Goal: Task Accomplishment & Management: Complete application form

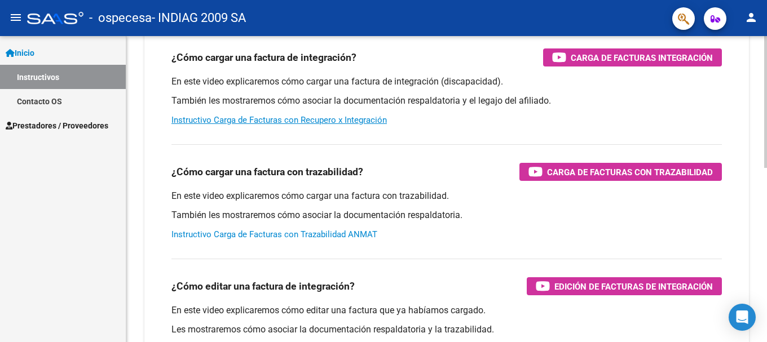
scroll to position [282, 0]
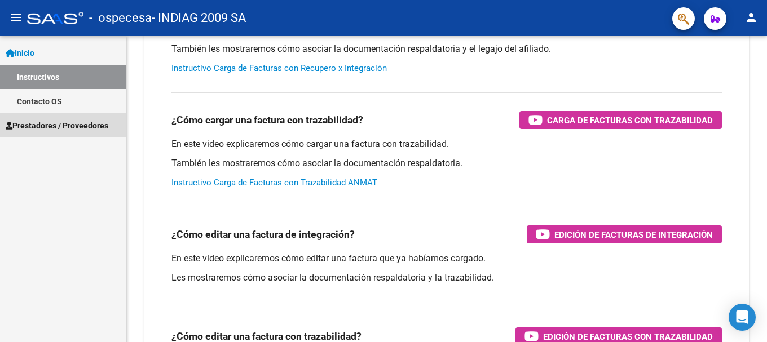
click at [55, 126] on span "Prestadores / Proveedores" at bounding box center [57, 126] width 103 height 12
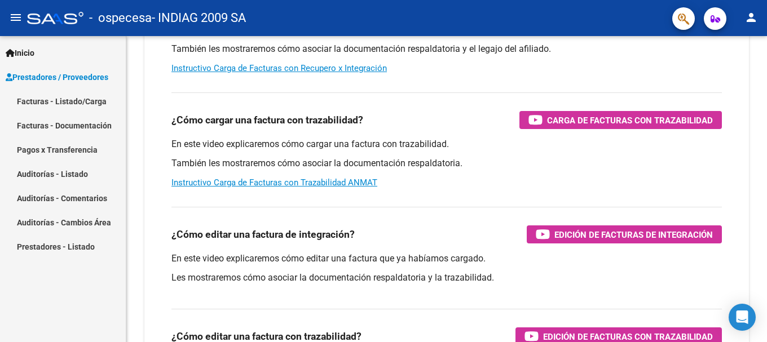
click at [104, 100] on link "Facturas - Listado/Carga" at bounding box center [63, 101] width 126 height 24
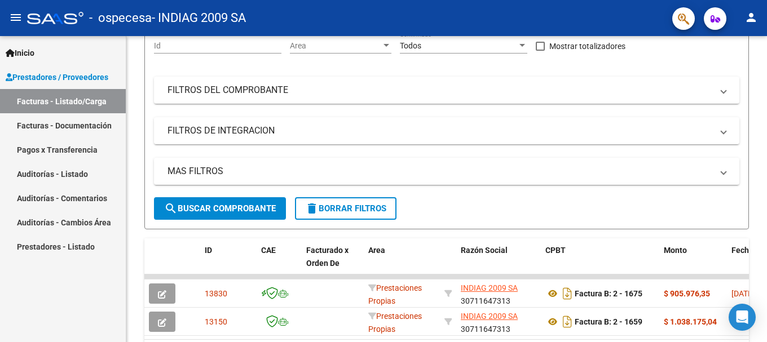
scroll to position [183, 0]
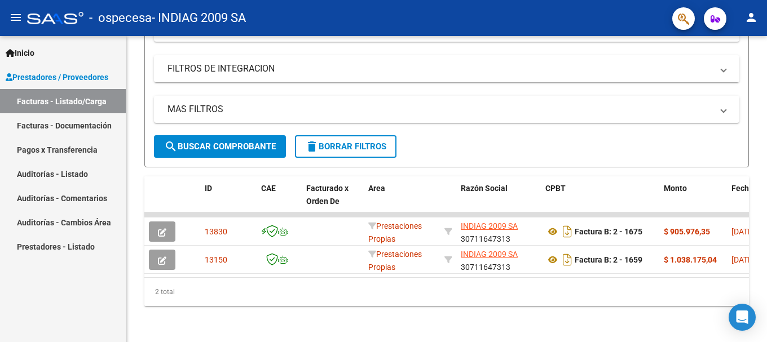
click at [60, 122] on link "Facturas - Documentación" at bounding box center [63, 125] width 126 height 24
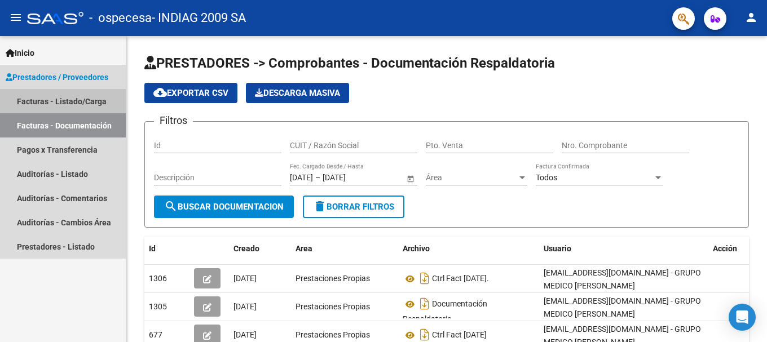
click at [68, 99] on link "Facturas - Listado/Carga" at bounding box center [63, 101] width 126 height 24
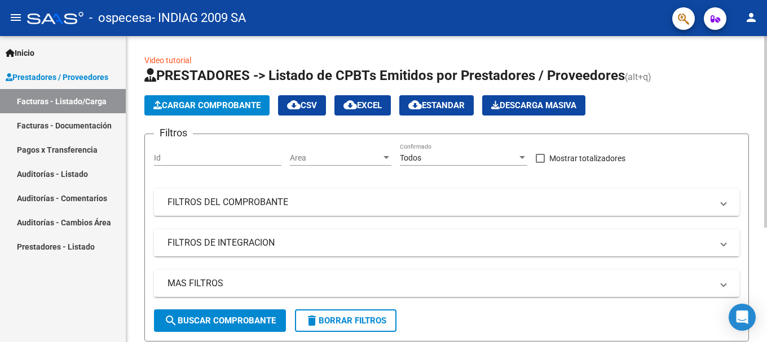
click at [247, 206] on mat-panel-title "FILTROS DEL COMPROBANTE" at bounding box center [439, 202] width 545 height 12
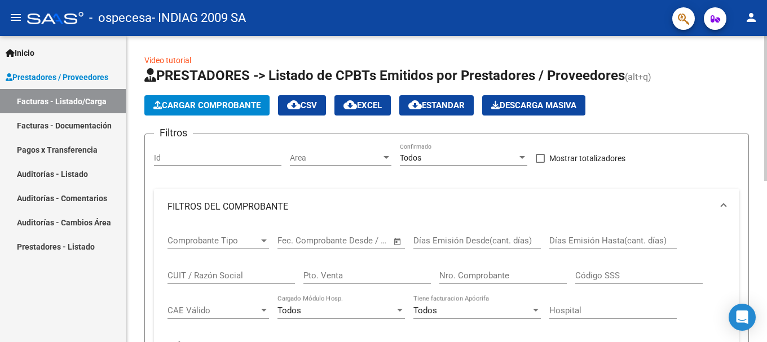
click at [247, 206] on mat-panel-title "FILTROS DEL COMPROBANTE" at bounding box center [439, 207] width 545 height 12
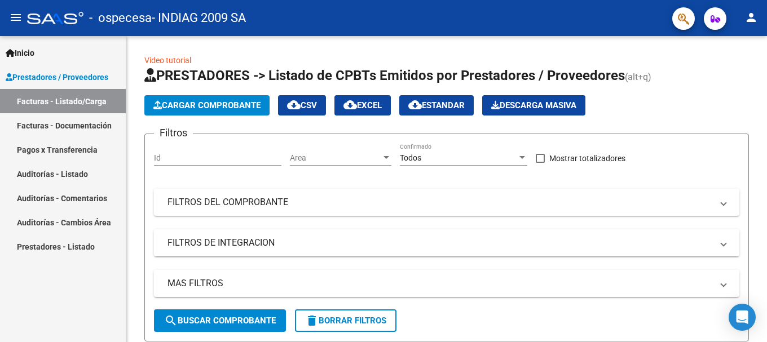
click at [89, 72] on span "Prestadores / Proveedores" at bounding box center [57, 77] width 103 height 12
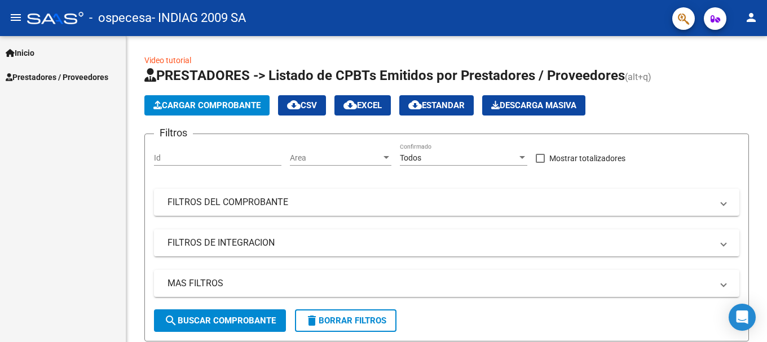
click at [33, 55] on span "Inicio" at bounding box center [20, 53] width 29 height 12
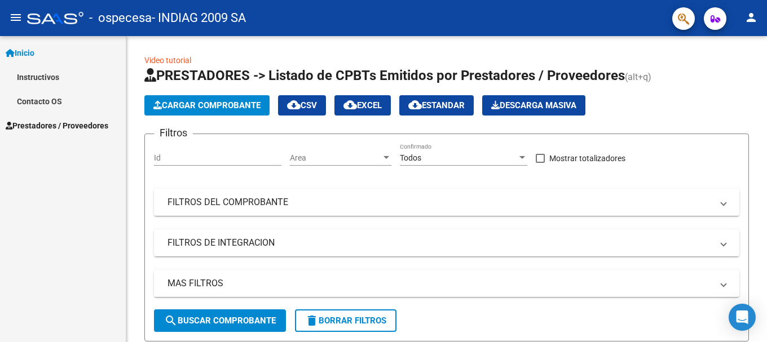
click at [39, 78] on link "Instructivos" at bounding box center [63, 77] width 126 height 24
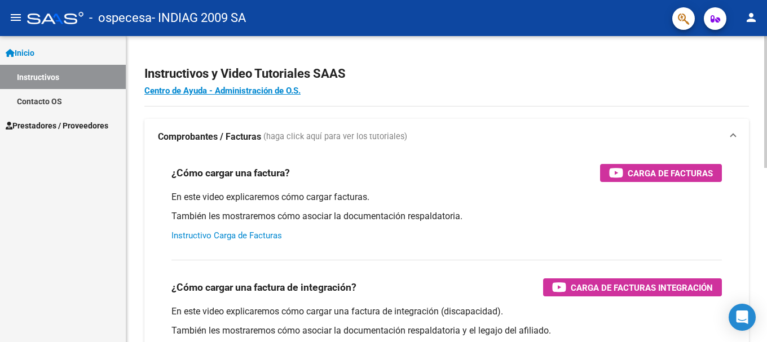
click at [229, 235] on link "Instructivo Carga de Facturas" at bounding box center [226, 236] width 110 height 10
click at [64, 125] on span "Prestadores / Proveedores" at bounding box center [57, 126] width 103 height 12
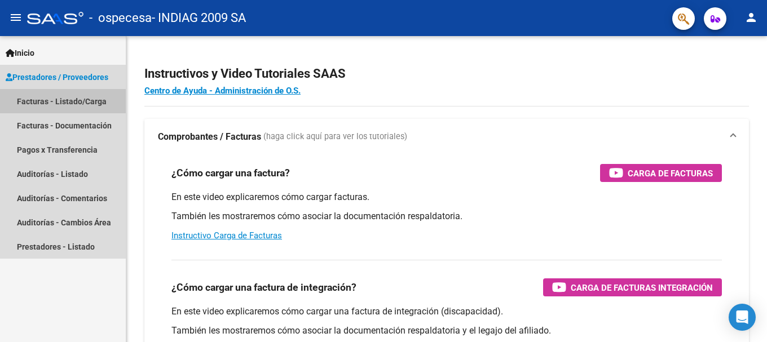
click at [87, 105] on link "Facturas - Listado/Carga" at bounding box center [63, 101] width 126 height 24
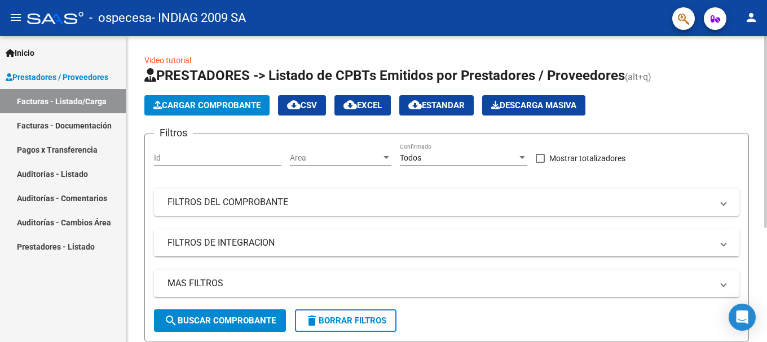
click at [225, 107] on span "Cargar Comprobante" at bounding box center [206, 105] width 107 height 10
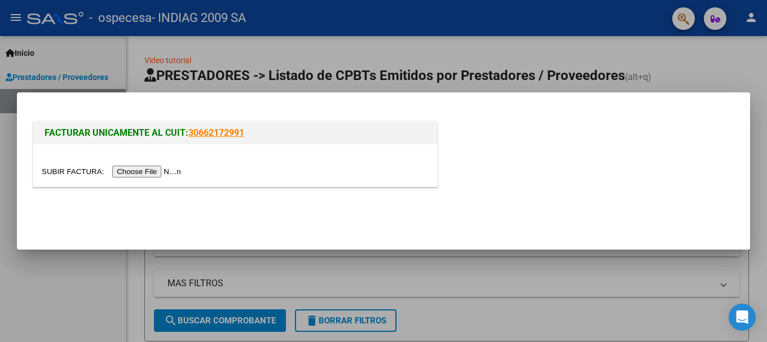
click at [149, 169] on input "file" at bounding box center [113, 172] width 143 height 12
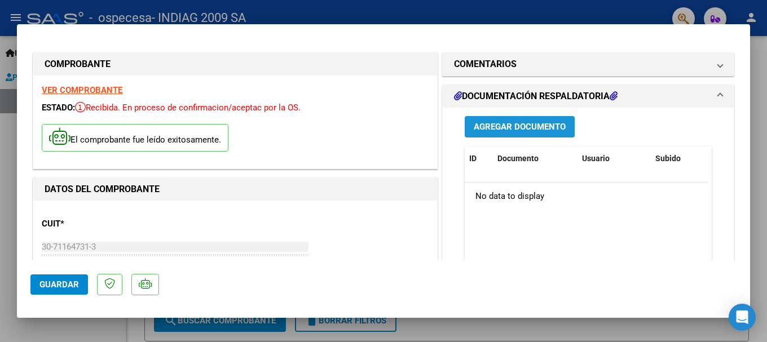
click at [524, 127] on span "Agregar Documento" at bounding box center [520, 127] width 92 height 10
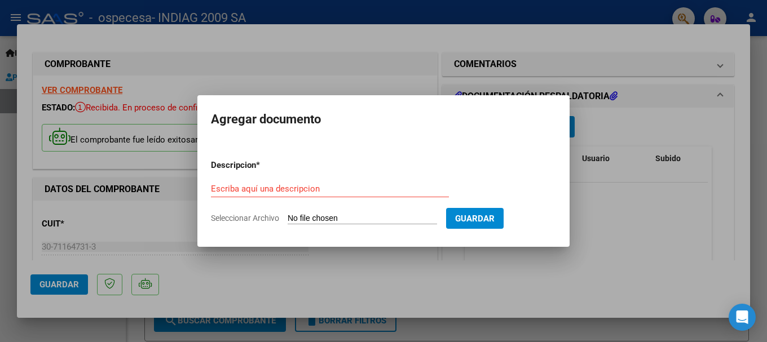
click at [347, 218] on input "Seleccionar Archivo" at bounding box center [362, 219] width 149 height 11
click at [293, 218] on input "Seleccionar Archivo" at bounding box center [362, 219] width 149 height 11
type input "C:\fakepath\Documentacion Respaldatoria.pdf"
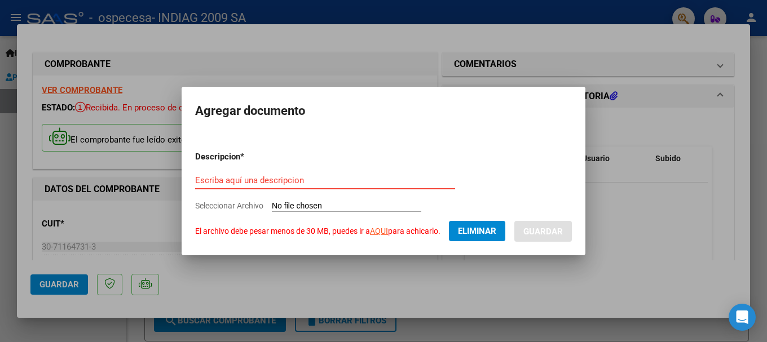
click at [257, 180] on input "Escriba aquí una descripcion" at bounding box center [325, 180] width 260 height 10
click at [324, 182] on input "Escriba aquí una descripcion" at bounding box center [325, 180] width 260 height 10
paste input "Por prestaciones realizadas a sus afiliados en el período [DATE]"
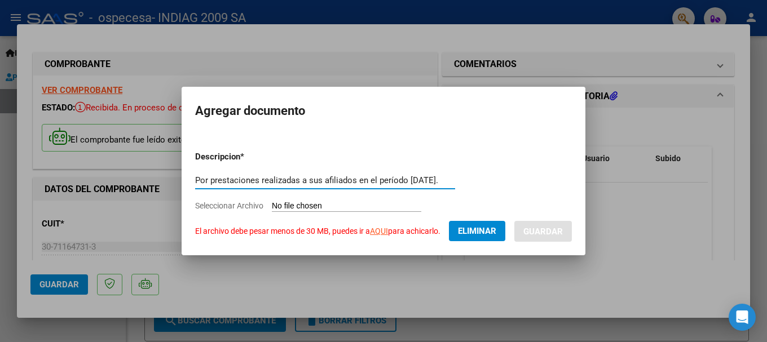
type input "Por prestaciones realizadas a sus afiliados en el período [DATE]."
click at [523, 200] on form "Descripcion * Por prestaciones realizadas a sus afiliados en el período [DATE].…" at bounding box center [383, 191] width 377 height 99
click at [382, 232] on link "AQUI" at bounding box center [379, 231] width 18 height 9
click at [465, 226] on button "Eliminar" at bounding box center [477, 231] width 56 height 20
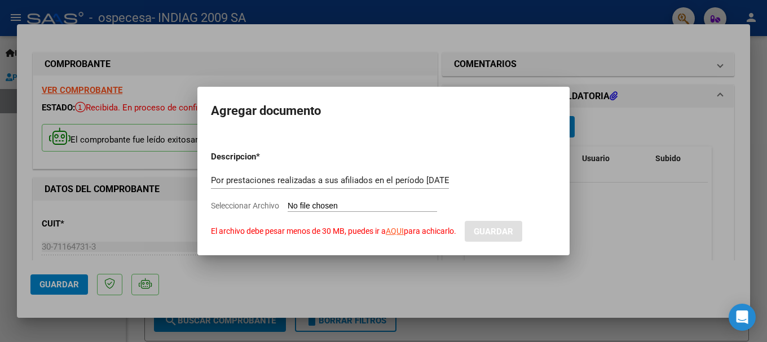
click at [351, 204] on input "Seleccionar Archivo El archivo debe pesar menos de 30 MB, puedes ir a AQUI para…" at bounding box center [362, 206] width 149 height 11
type input "C:\fakepath\Documentacion Respaldatoria.pdf"
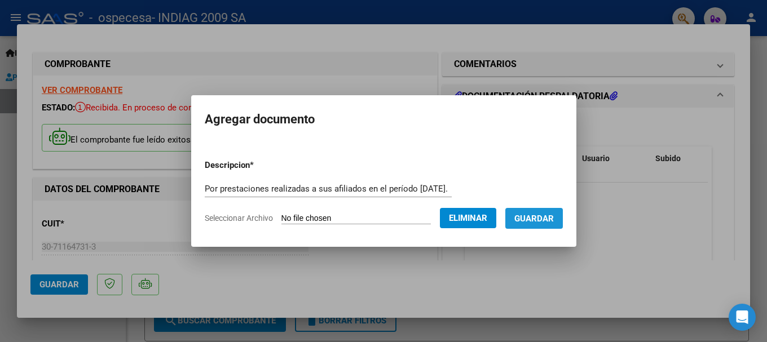
click at [545, 222] on span "Guardar" at bounding box center [533, 219] width 39 height 10
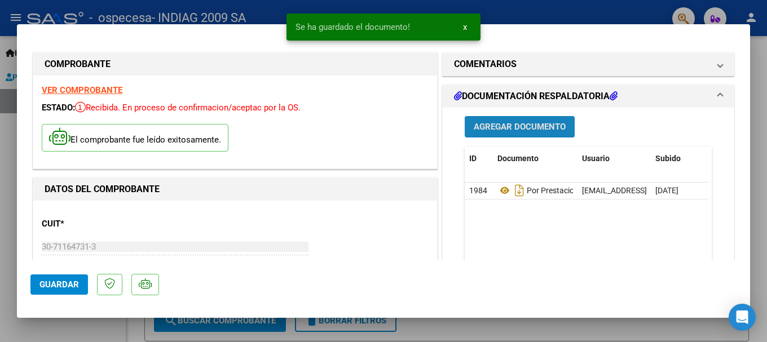
click at [516, 126] on span "Agregar Documento" at bounding box center [520, 127] width 92 height 10
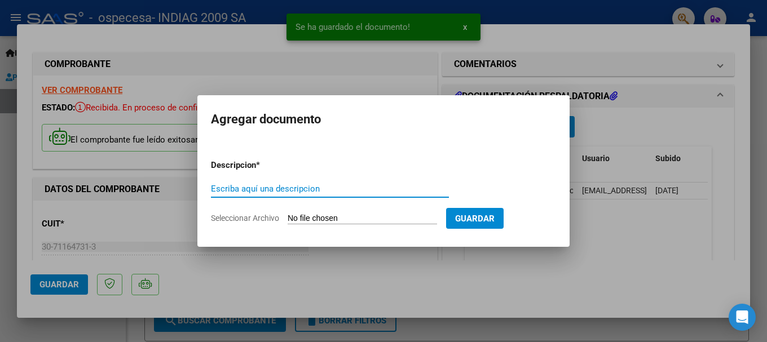
click at [305, 187] on input "Escriba aquí una descripcion" at bounding box center [330, 189] width 238 height 10
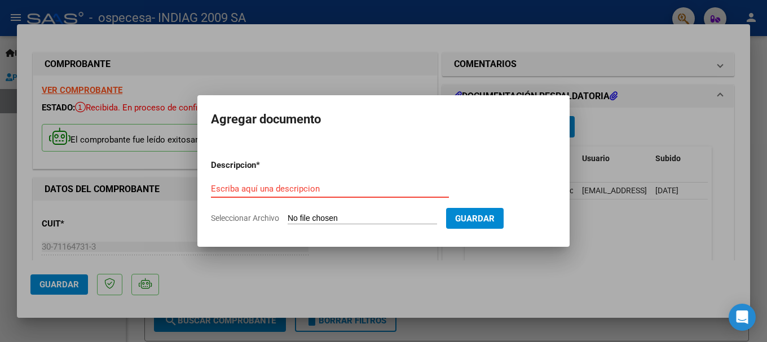
click at [381, 190] on input "Escriba aquí una descripcion" at bounding box center [330, 189] width 238 height 10
paste input "Por prestaciones realizadas a sus afiliados en el período [DATE]"
click at [449, 185] on app-form-text-field "Descripcion * Por prestaciones realizadas a sus afiliados en el período [DATE] …" at bounding box center [334, 177] width 247 height 34
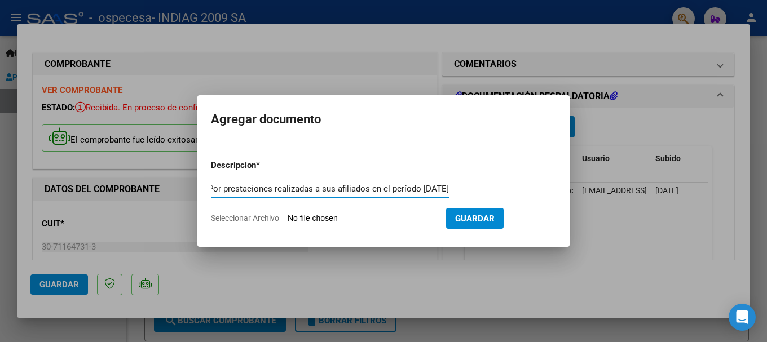
scroll to position [0, 0]
drag, startPoint x: 441, startPoint y: 187, endPoint x: 153, endPoint y: 183, distance: 288.7
click at [151, 183] on div "COMPROBANTE VER COMPROBANTE ESTADO: Recibida. En proceso de confirmacion/acepta…" at bounding box center [383, 171] width 767 height 342
click at [428, 188] on input "Por prestaciones realizadas a sus afiliados en el período [DATE]" at bounding box center [330, 189] width 238 height 10
click at [446, 192] on input "Por prestaciones realizadas a sus afiliados en el período [DATE]" at bounding box center [330, 189] width 238 height 10
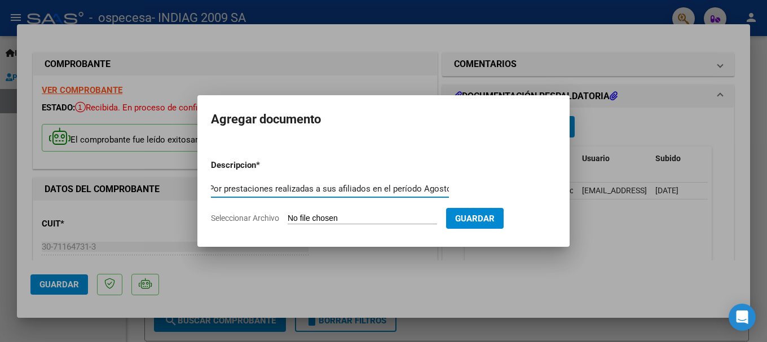
scroll to position [0, 5]
type input "Por prestaciones realizadas a sus afiliados en el período Agosto. 2025"
click at [348, 220] on input "Seleccionar Archivo" at bounding box center [362, 219] width 149 height 11
type input "C:\fakepath\Ctrl Fact [DATE].pdf"
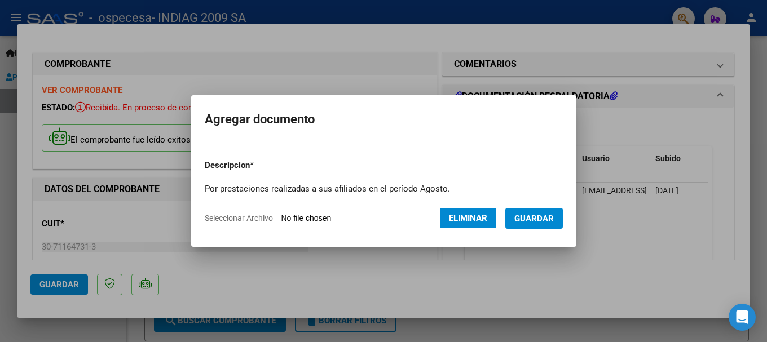
click at [551, 220] on span "Guardar" at bounding box center [533, 219] width 39 height 10
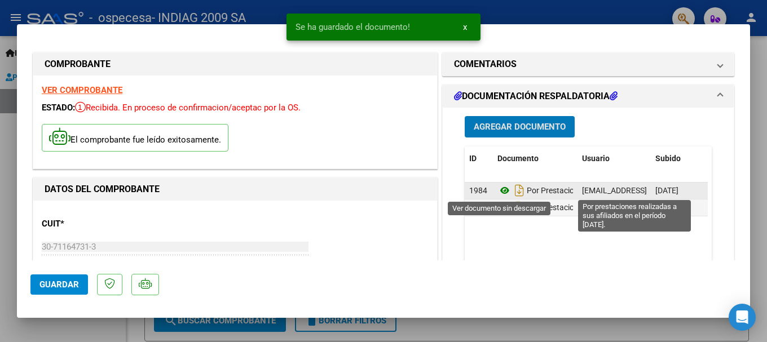
click at [501, 189] on icon at bounding box center [504, 191] width 15 height 14
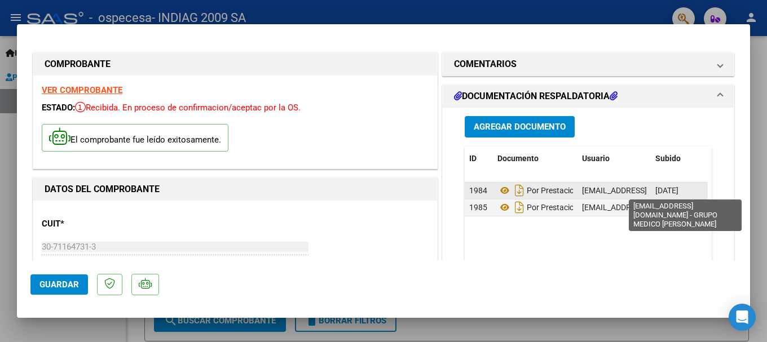
click at [600, 189] on span "[EMAIL_ADDRESS][DOMAIN_NAME] - GRUPO MEDICO [PERSON_NAME]" at bounding box center [707, 190] width 250 height 9
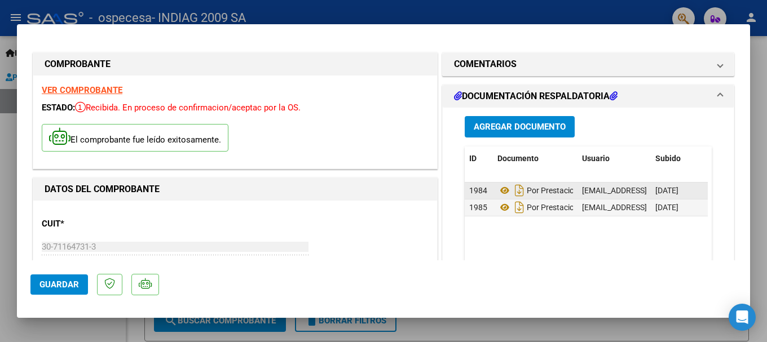
click at [655, 190] on span "[DATE]" at bounding box center [666, 190] width 23 height 9
click at [668, 191] on span "[DATE]" at bounding box center [666, 190] width 23 height 9
click at [676, 191] on span "[DATE]" at bounding box center [666, 190] width 23 height 9
click at [678, 191] on span "[DATE]" at bounding box center [666, 190] width 23 height 9
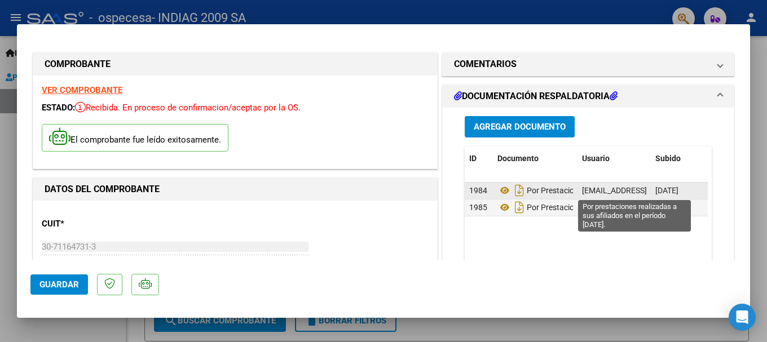
click at [564, 191] on span "Por Prestaciones Realizadas A Sus Afiliados En El Período [DATE]." at bounding box center [625, 190] width 257 height 9
click at [519, 189] on icon "Descargar documento" at bounding box center [519, 191] width 15 height 18
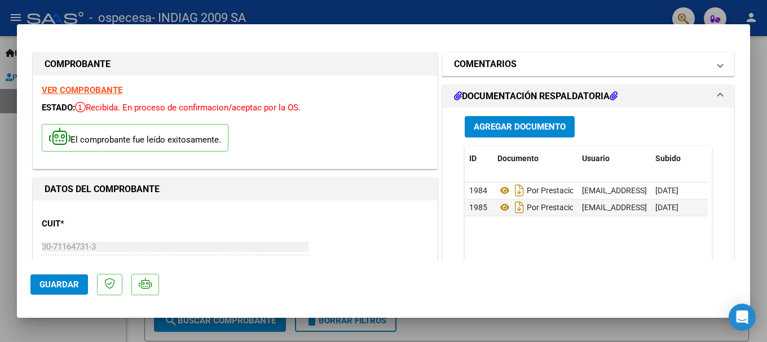
click at [637, 68] on mat-panel-title "COMENTARIOS" at bounding box center [581, 65] width 255 height 14
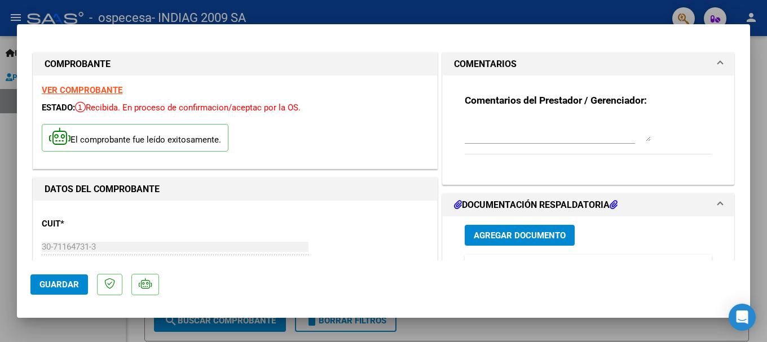
click at [637, 68] on mat-panel-title "COMENTARIOS" at bounding box center [581, 65] width 255 height 14
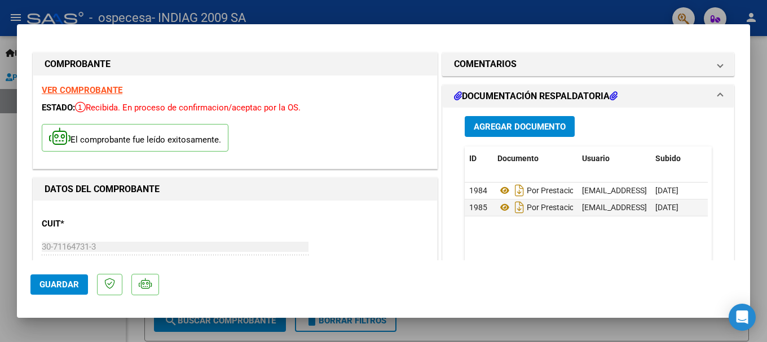
click at [619, 100] on mat-panel-title "DOCUMENTACIÓN RESPALDATORIA" at bounding box center [581, 97] width 255 height 14
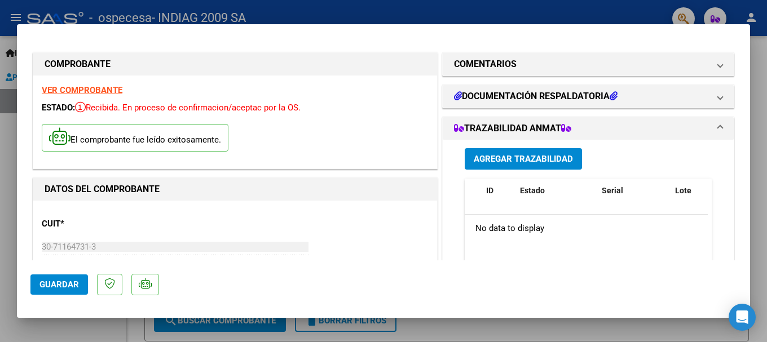
click at [564, 124] on icon at bounding box center [566, 127] width 10 height 9
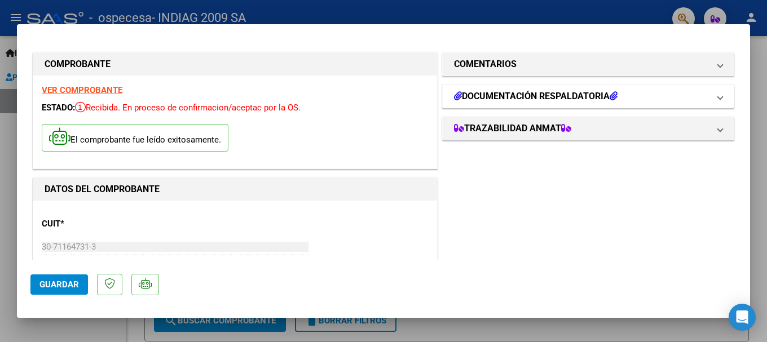
click at [584, 100] on h1 "DOCUMENTACIÓN RESPALDATORIA" at bounding box center [535, 97] width 163 height 14
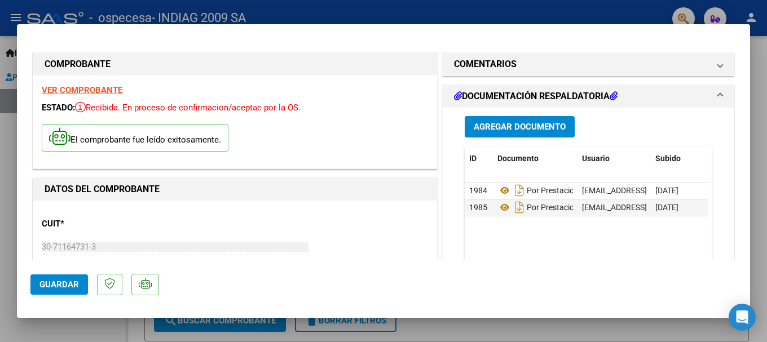
drag, startPoint x: 580, startPoint y: 191, endPoint x: 714, endPoint y: 186, distance: 134.3
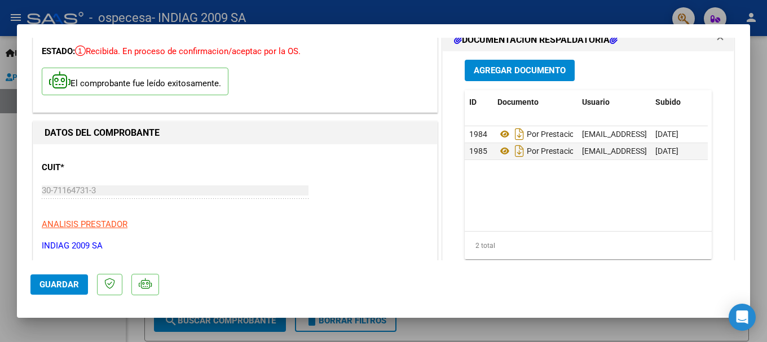
scroll to position [0, 56]
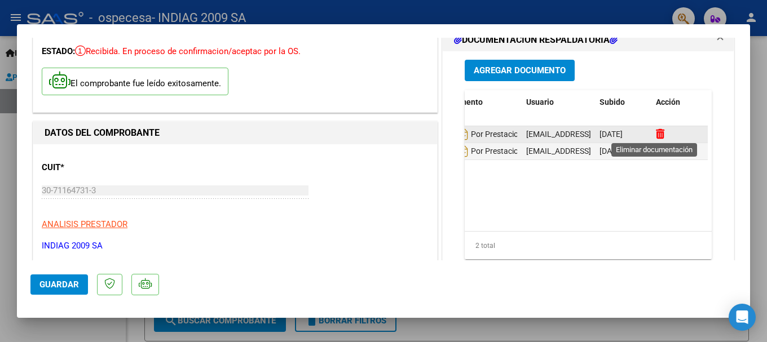
click at [656, 133] on icon at bounding box center [660, 134] width 8 height 11
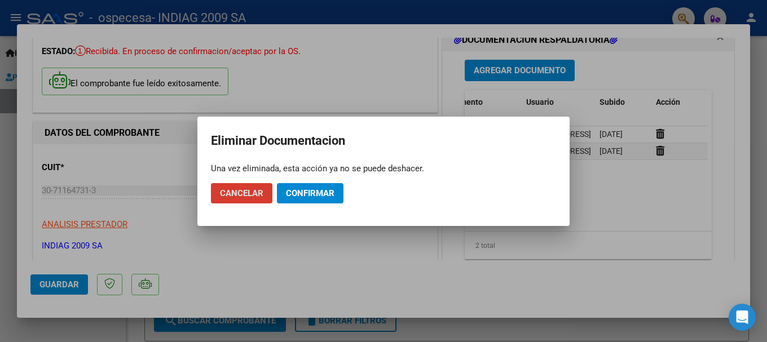
click at [626, 212] on div at bounding box center [383, 171] width 767 height 342
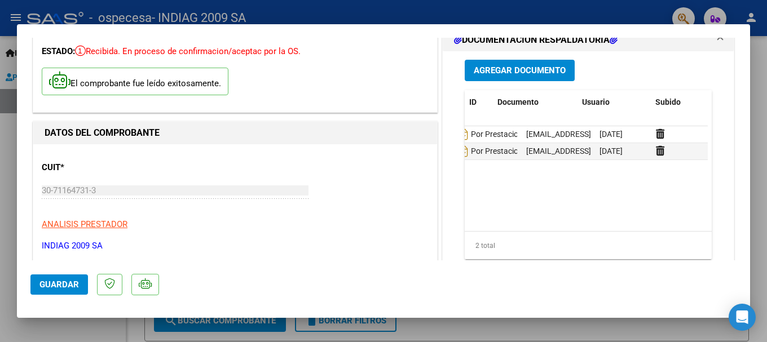
scroll to position [0, 0]
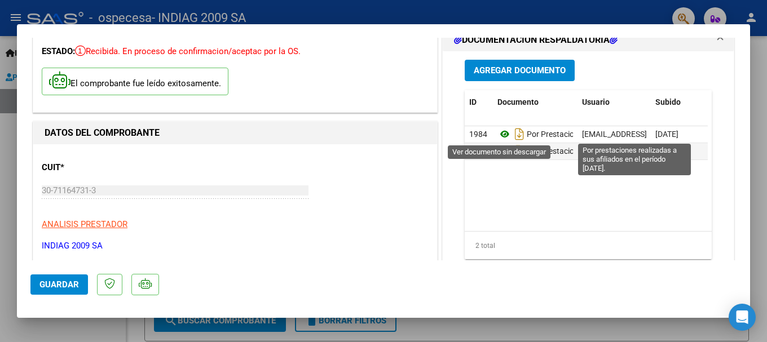
click at [497, 133] on icon at bounding box center [504, 134] width 15 height 14
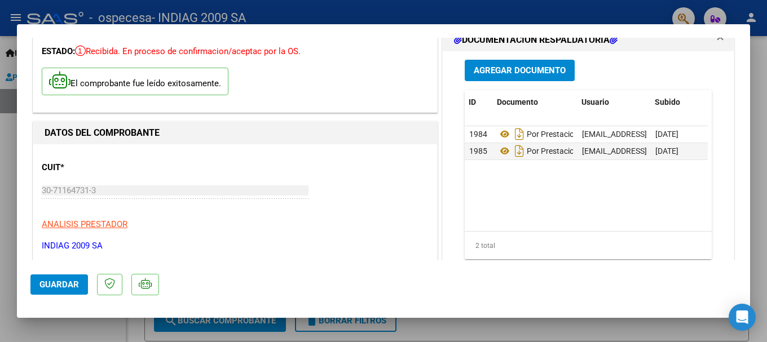
scroll to position [0, 56]
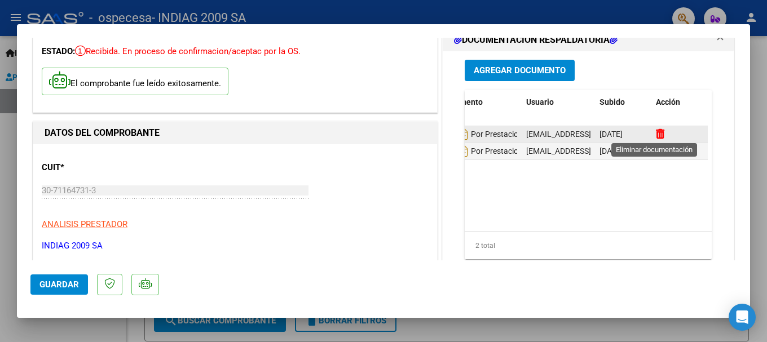
click at [656, 131] on icon at bounding box center [660, 134] width 8 height 11
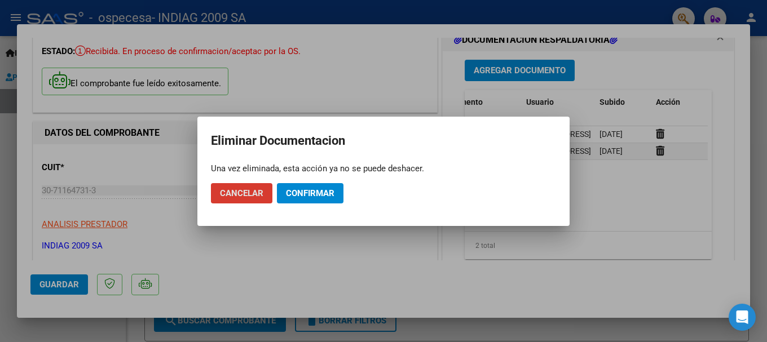
click at [297, 194] on span "Confirmar" at bounding box center [310, 193] width 48 height 10
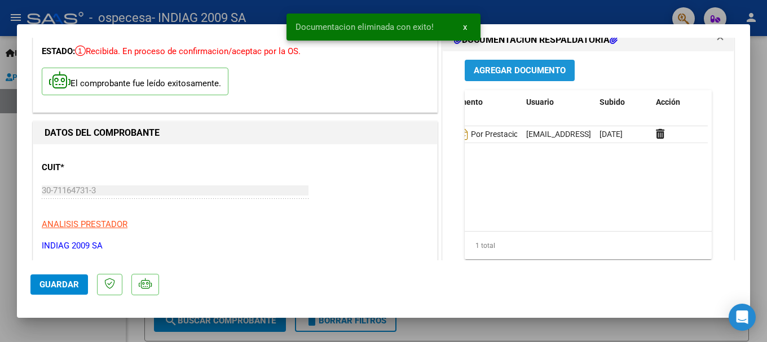
click at [529, 77] on button "Agregar Documento" at bounding box center [520, 70] width 110 height 21
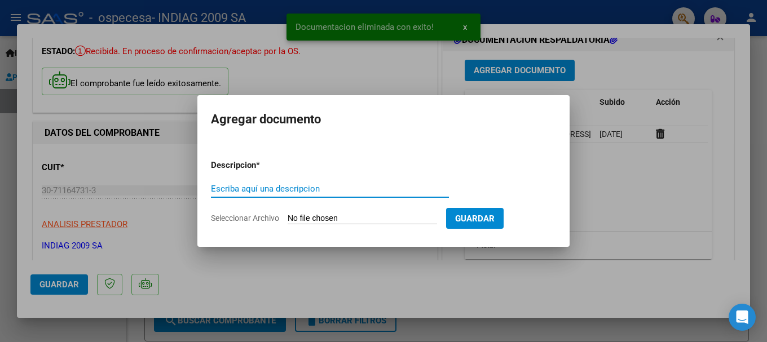
click at [287, 188] on input "Escriba aquí una descripcion" at bounding box center [330, 189] width 238 height 10
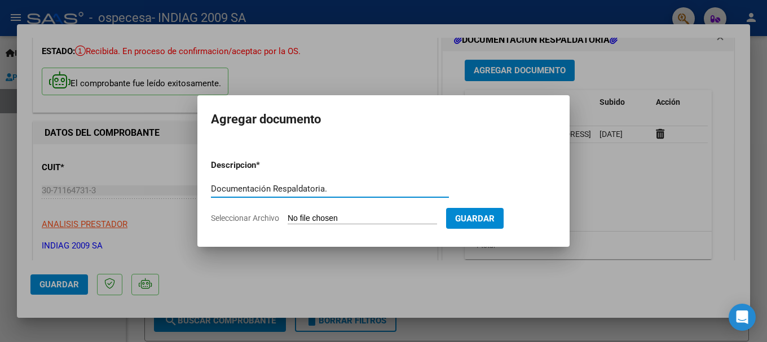
type input "Documentación Respaldatoria."
click at [377, 212] on form "Descripcion * Documentación Respaldatoria. Escriba aquí una descripcion Selecci…" at bounding box center [383, 192] width 345 height 82
click at [377, 217] on input "Seleccionar Archivo" at bounding box center [362, 219] width 149 height 11
type input "C:\fakepath\Documentacion Respaldatoria.pdf"
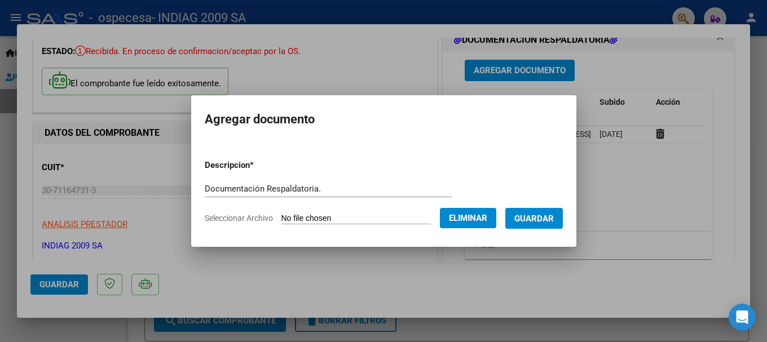
click at [548, 216] on span "Guardar" at bounding box center [533, 219] width 39 height 10
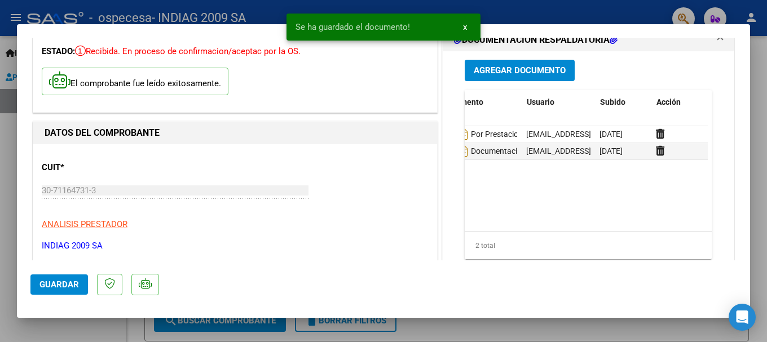
scroll to position [0, 0]
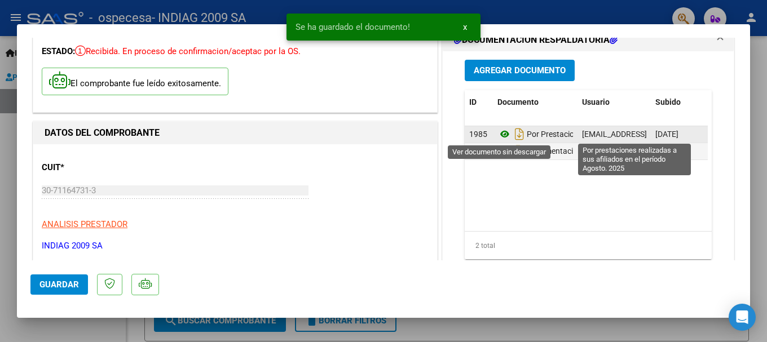
click at [499, 134] on icon at bounding box center [504, 134] width 15 height 14
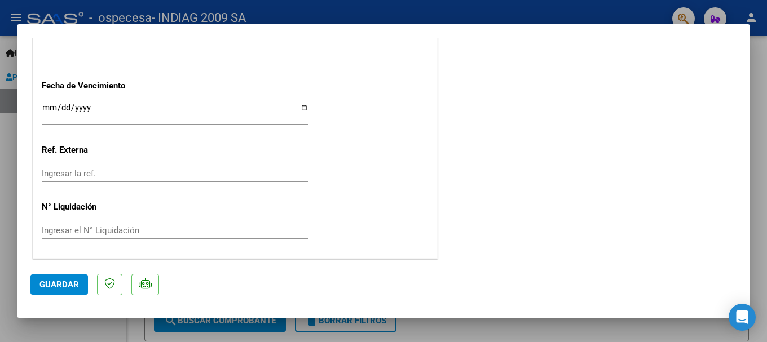
scroll to position [678, 0]
click at [63, 282] on span "Guardar" at bounding box center [58, 285] width 39 height 10
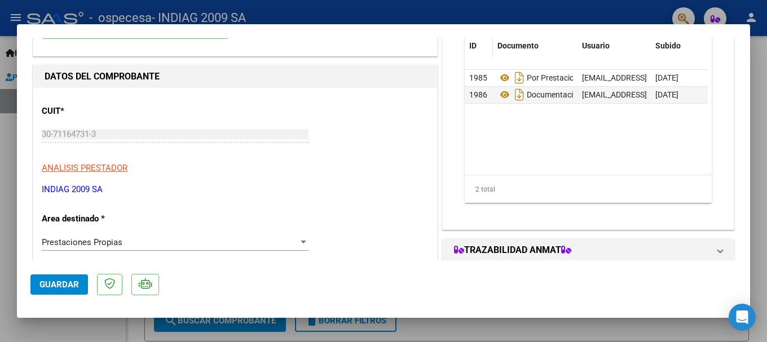
scroll to position [0, 0]
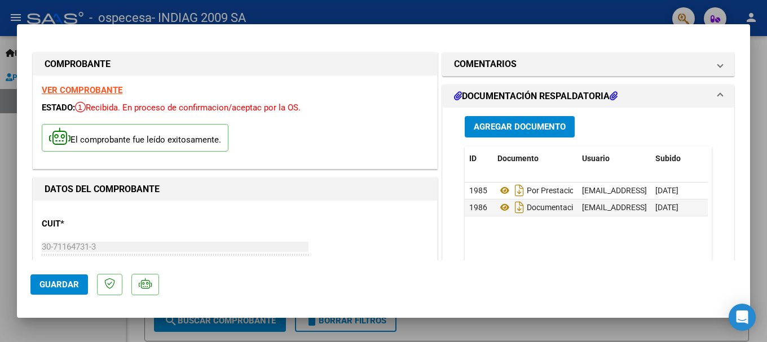
click at [707, 35] on mat-dialog-container "COMPROBANTE VER COMPROBANTE ESTADO: Recibida. En proceso de confirmacion/acepta…" at bounding box center [383, 171] width 733 height 294
type input "$ 0,00"
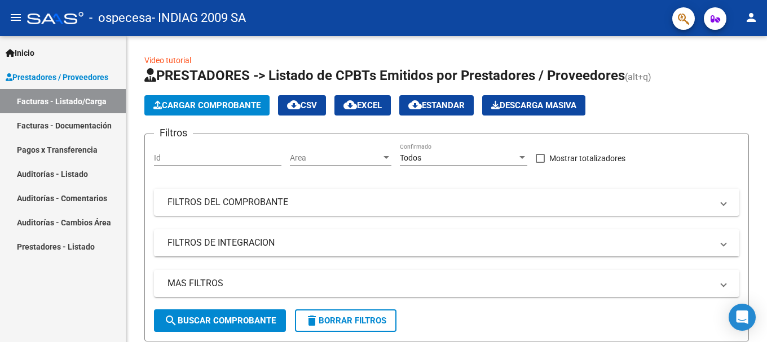
click at [74, 120] on link "Facturas - Documentación" at bounding box center [63, 125] width 126 height 24
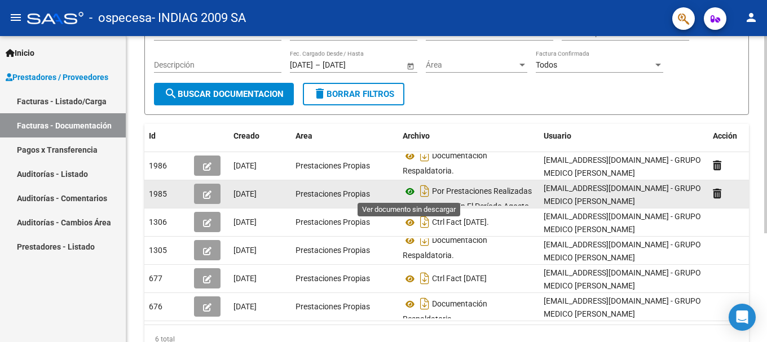
click at [413, 192] on icon at bounding box center [410, 192] width 15 height 14
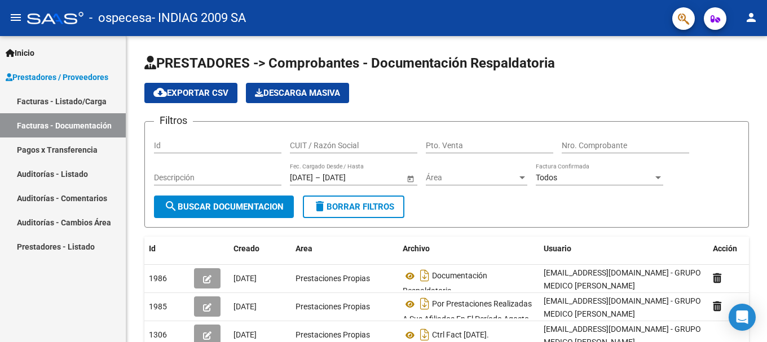
click at [83, 101] on link "Facturas - Listado/Carga" at bounding box center [63, 101] width 126 height 24
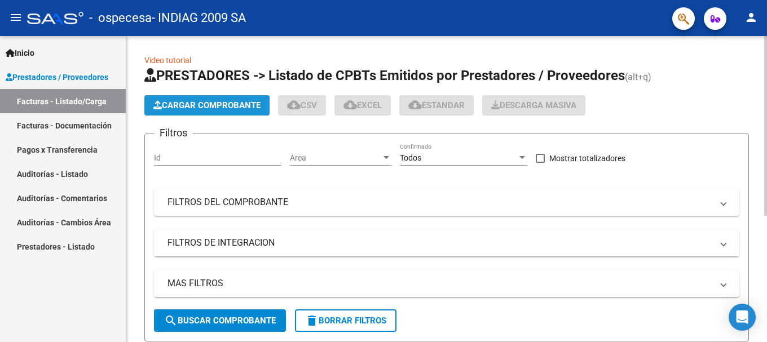
click at [220, 103] on span "Cargar Comprobante" at bounding box center [206, 105] width 107 height 10
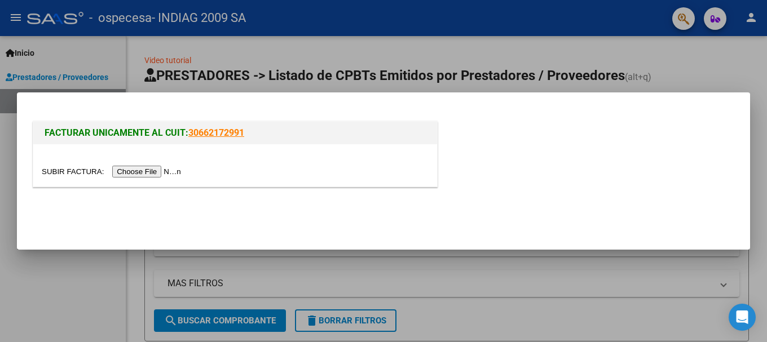
click at [147, 169] on input "file" at bounding box center [113, 172] width 143 height 12
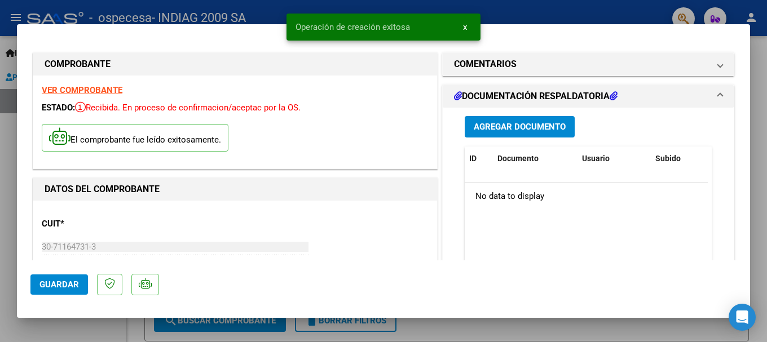
click at [532, 125] on span "Agregar Documento" at bounding box center [520, 127] width 92 height 10
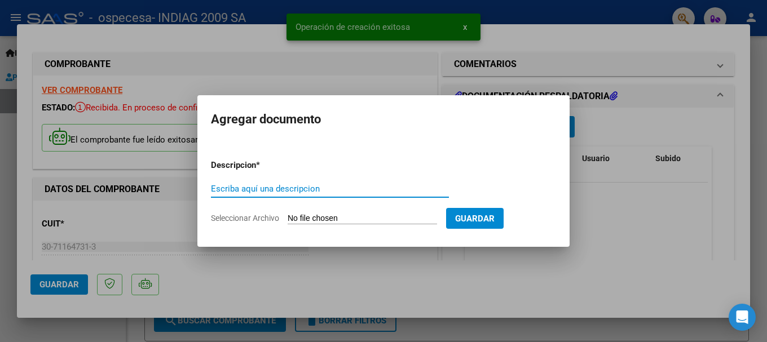
click at [327, 218] on input "Seleccionar Archivo" at bounding box center [362, 219] width 149 height 11
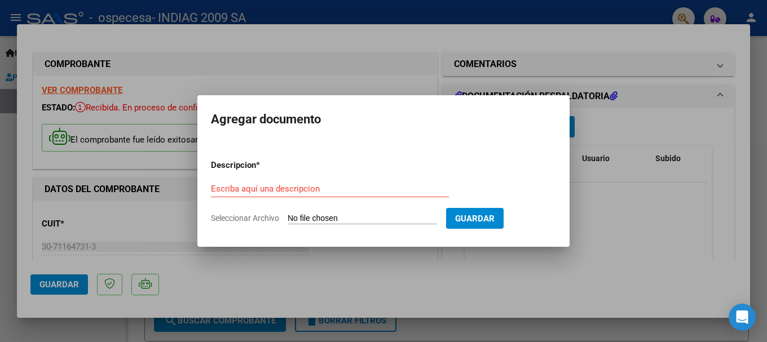
type input "C:\fakepath\Documentacion Respaldatoria.pdf"
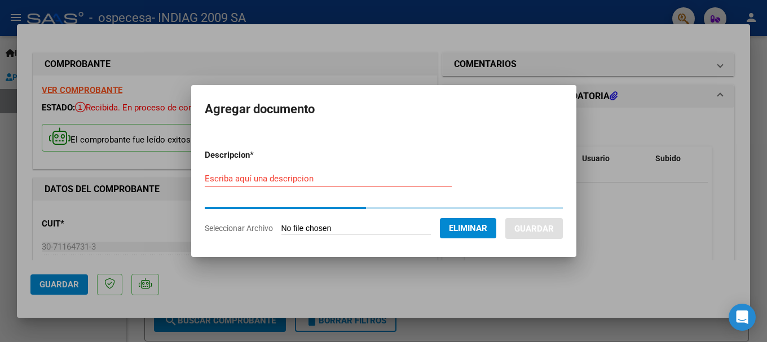
click at [315, 180] on input "Escriba aquí una descripcion" at bounding box center [328, 179] width 247 height 10
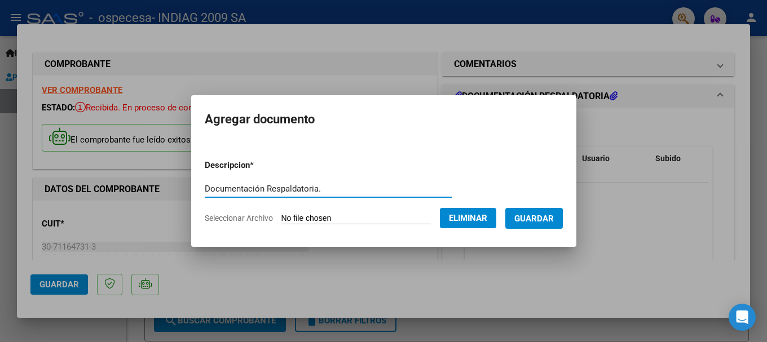
type input "Documentación Respaldatoria."
click at [521, 218] on button "Guardar" at bounding box center [534, 218] width 58 height 21
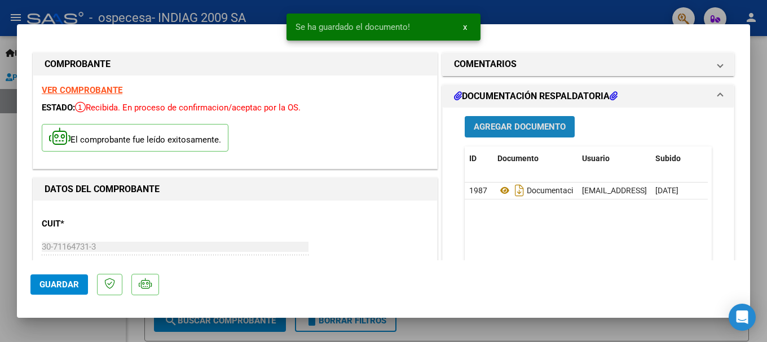
click at [542, 132] on span "Agregar Documento" at bounding box center [520, 127] width 92 height 10
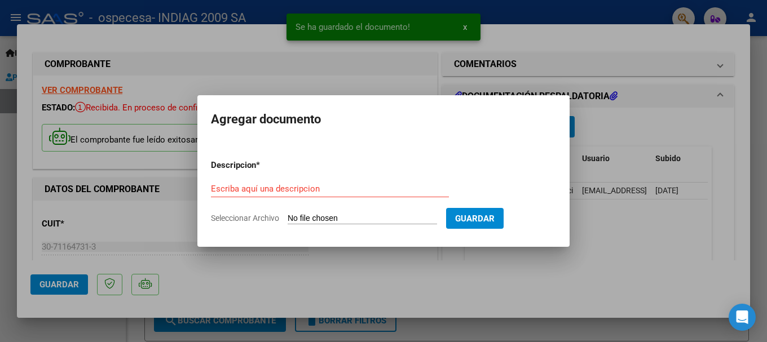
click at [331, 219] on input "Seleccionar Archivo" at bounding box center [362, 219] width 149 height 11
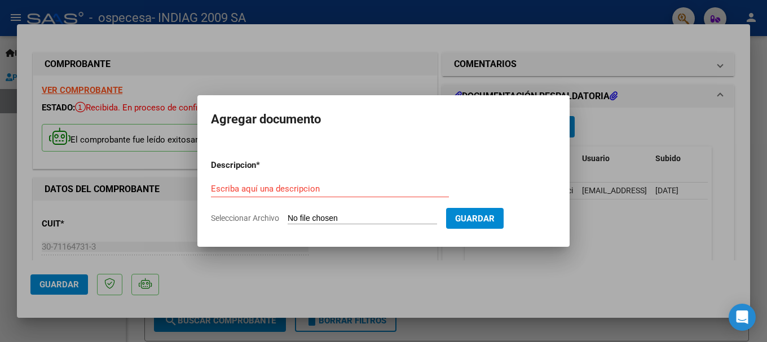
type input "C:\fakepath\Ctrl Fact Labo [DATE].pdf"
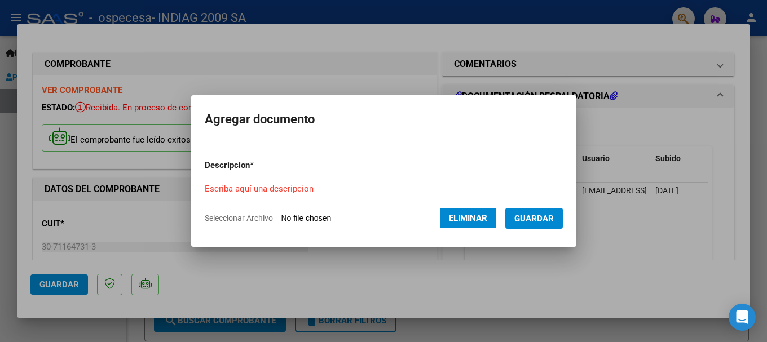
click at [295, 192] on input "Escriba aquí una descripcion" at bounding box center [328, 189] width 247 height 10
paste input "Ctrl Fact Labo [DATE]"
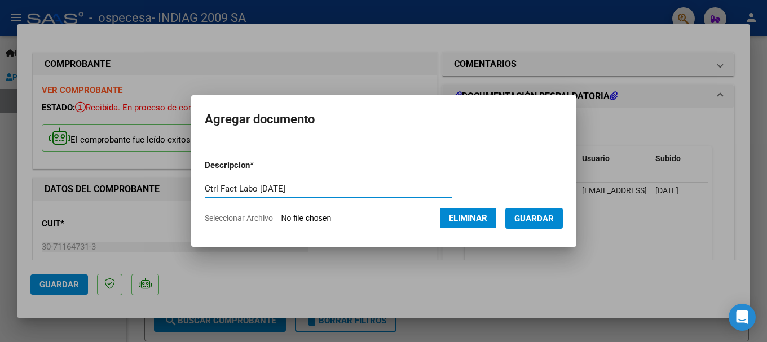
type input "Ctrl Fact Labo [DATE]"
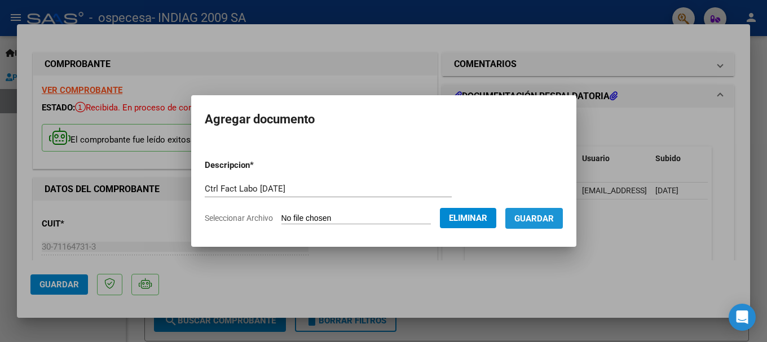
click at [537, 220] on span "Guardar" at bounding box center [533, 219] width 39 height 10
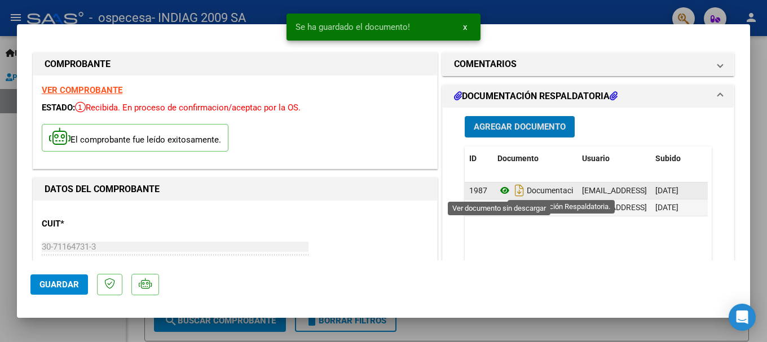
click at [502, 192] on icon at bounding box center [504, 191] width 15 height 14
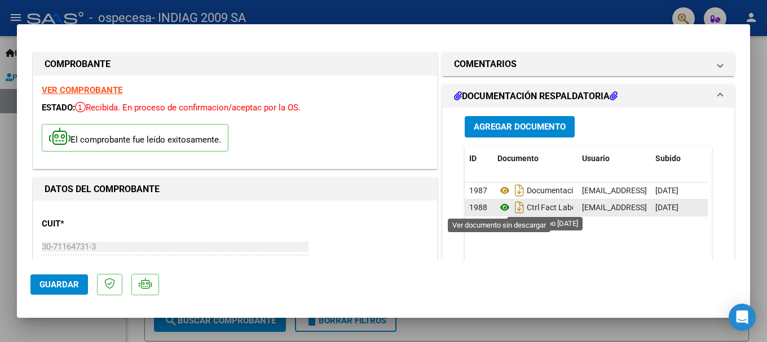
click at [499, 206] on icon at bounding box center [504, 208] width 15 height 14
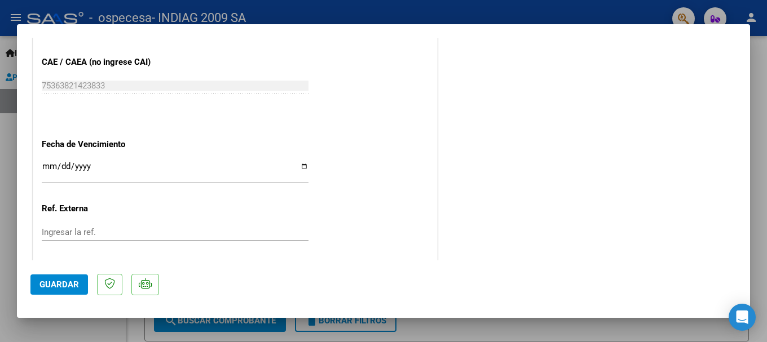
scroll to position [678, 0]
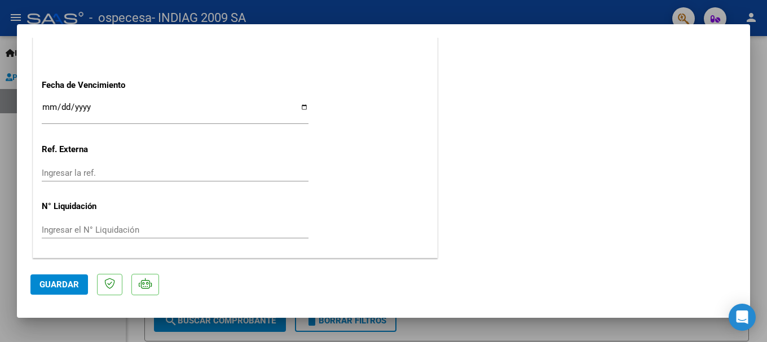
click at [80, 288] on button "Guardar" at bounding box center [59, 285] width 58 height 20
